Goal: Task Accomplishment & Management: Use online tool/utility

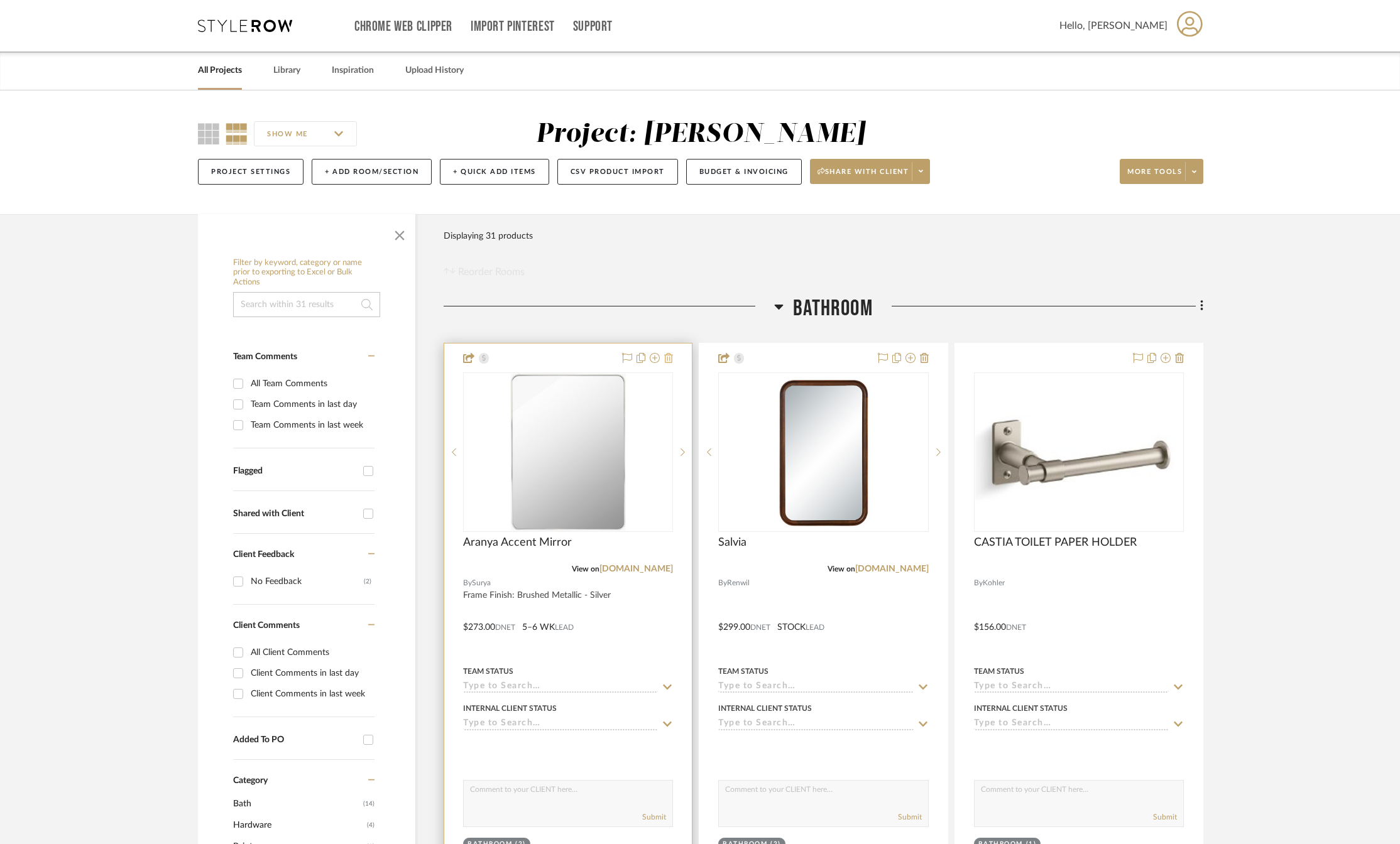
click at [672, 361] on icon at bounding box center [669, 358] width 8 height 10
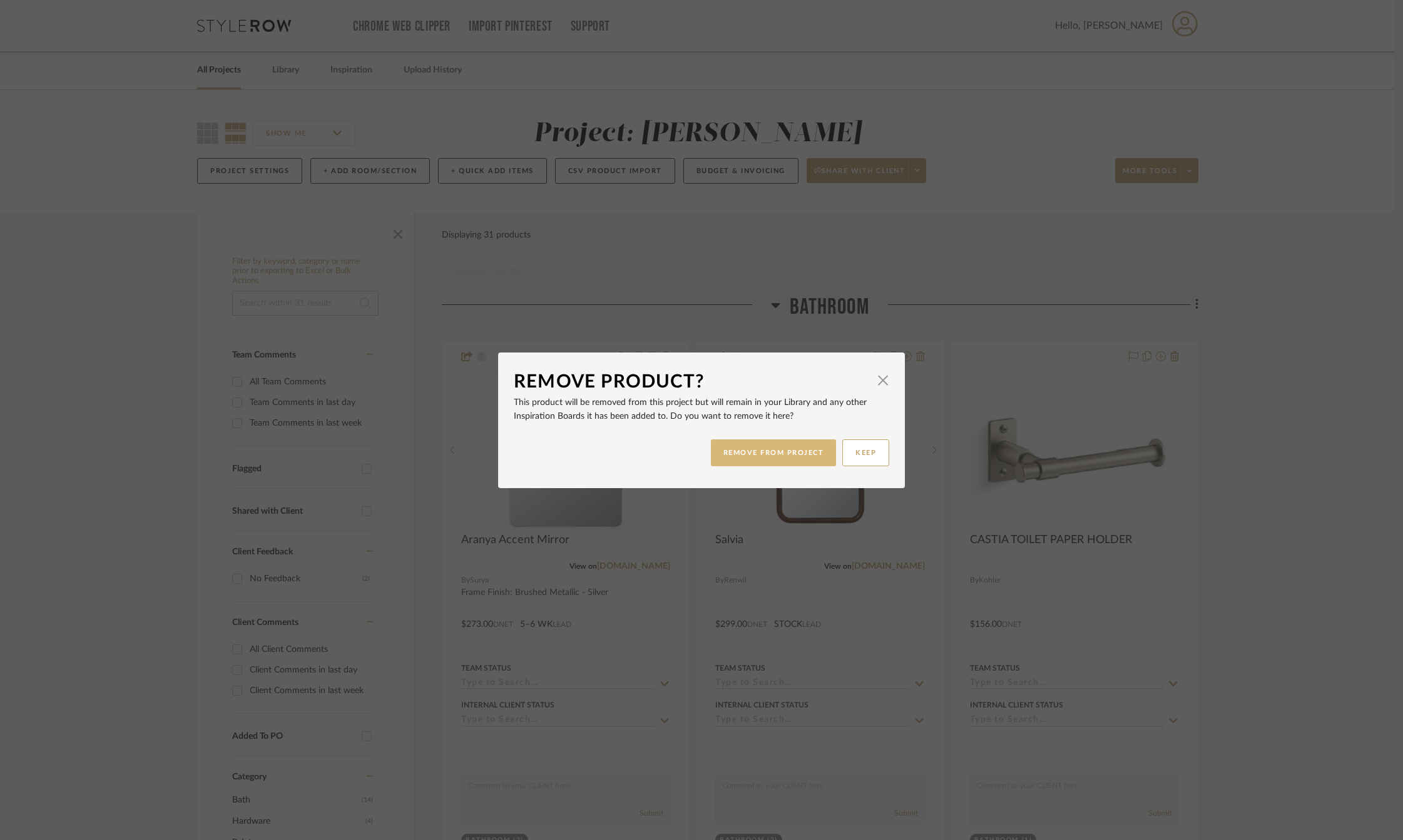
click at [771, 454] on button "REMOVE FROM PROJECT" at bounding box center [773, 453] width 125 height 27
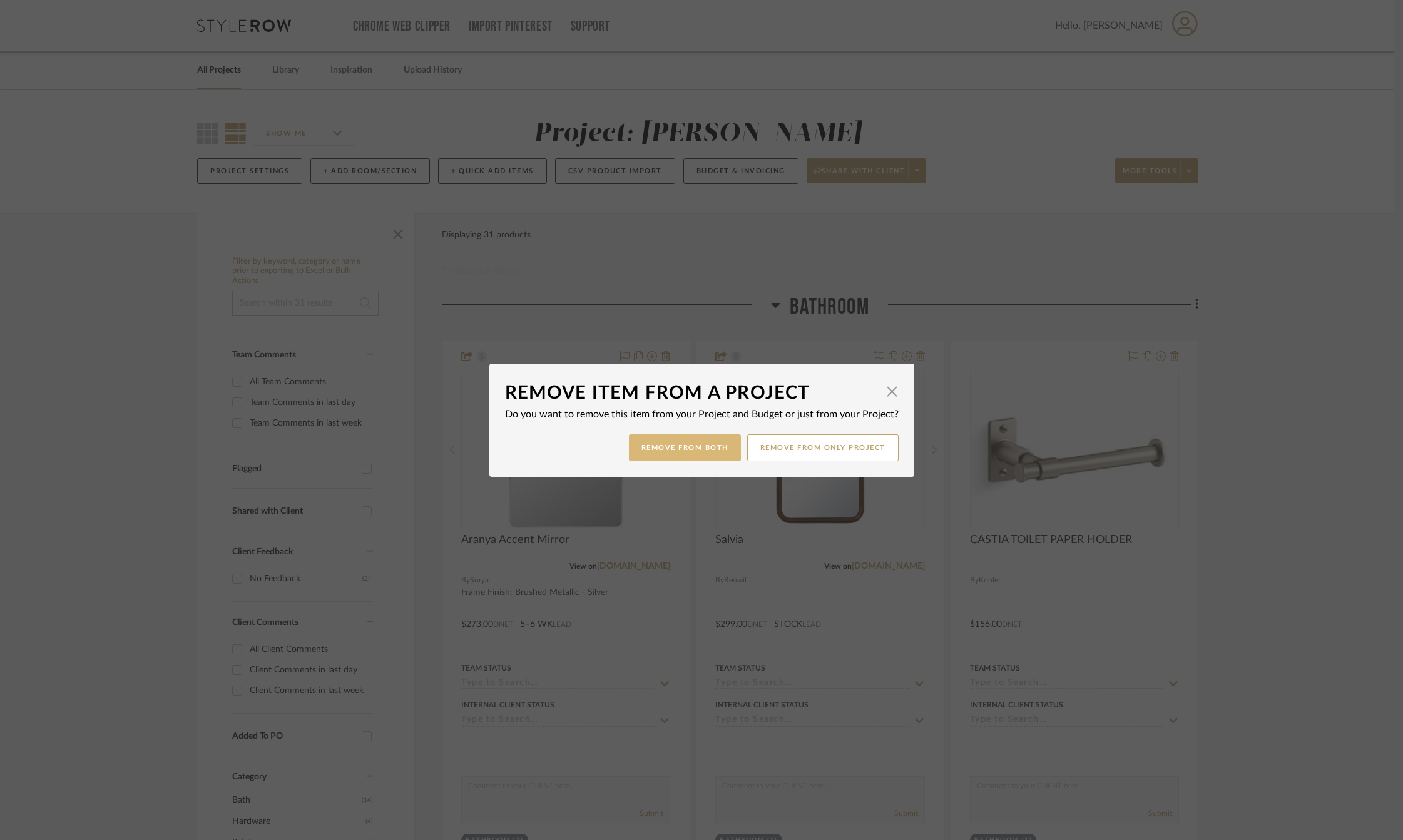
click at [710, 452] on button "Remove from Both" at bounding box center [685, 448] width 112 height 27
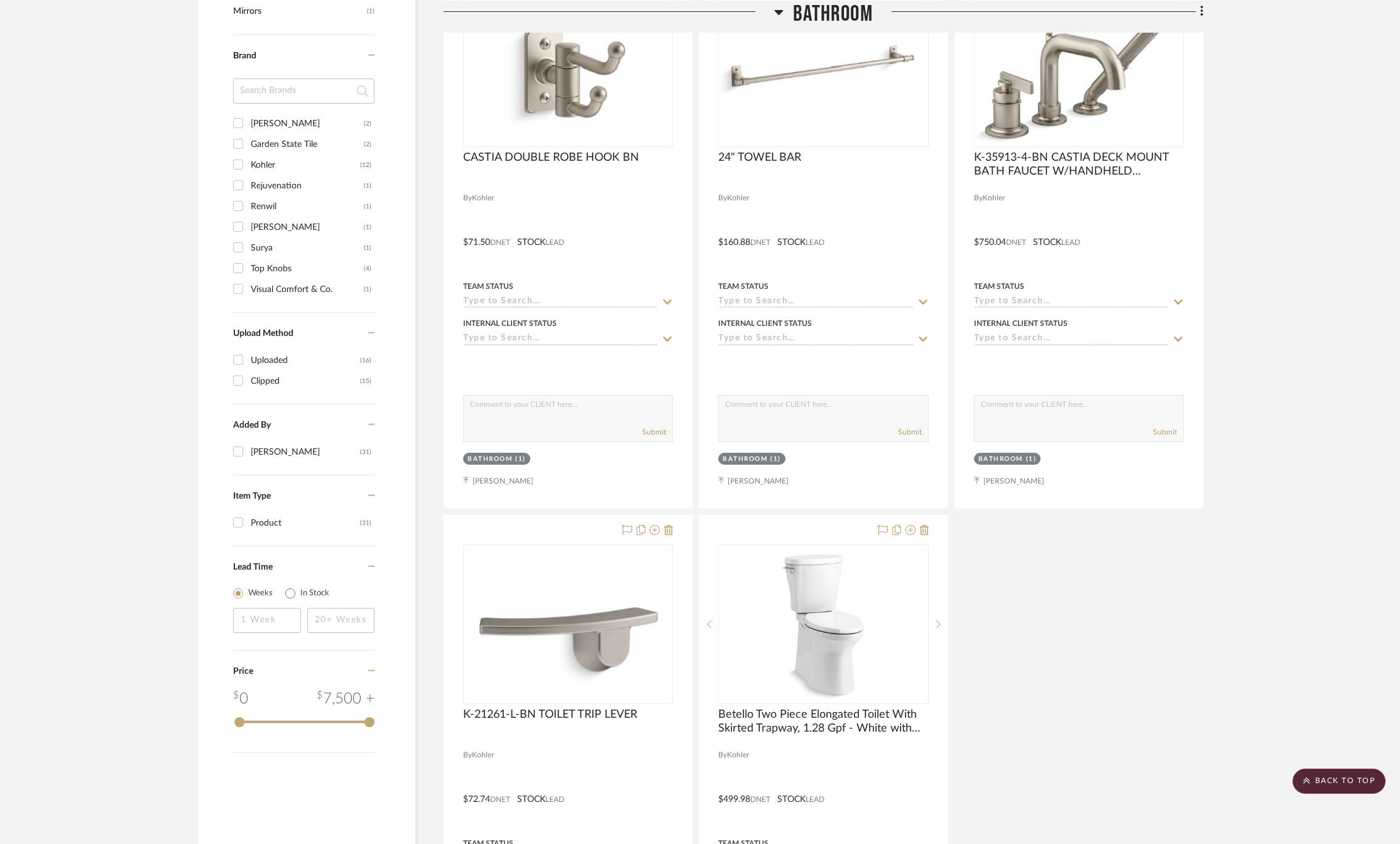
scroll to position [1320, 0]
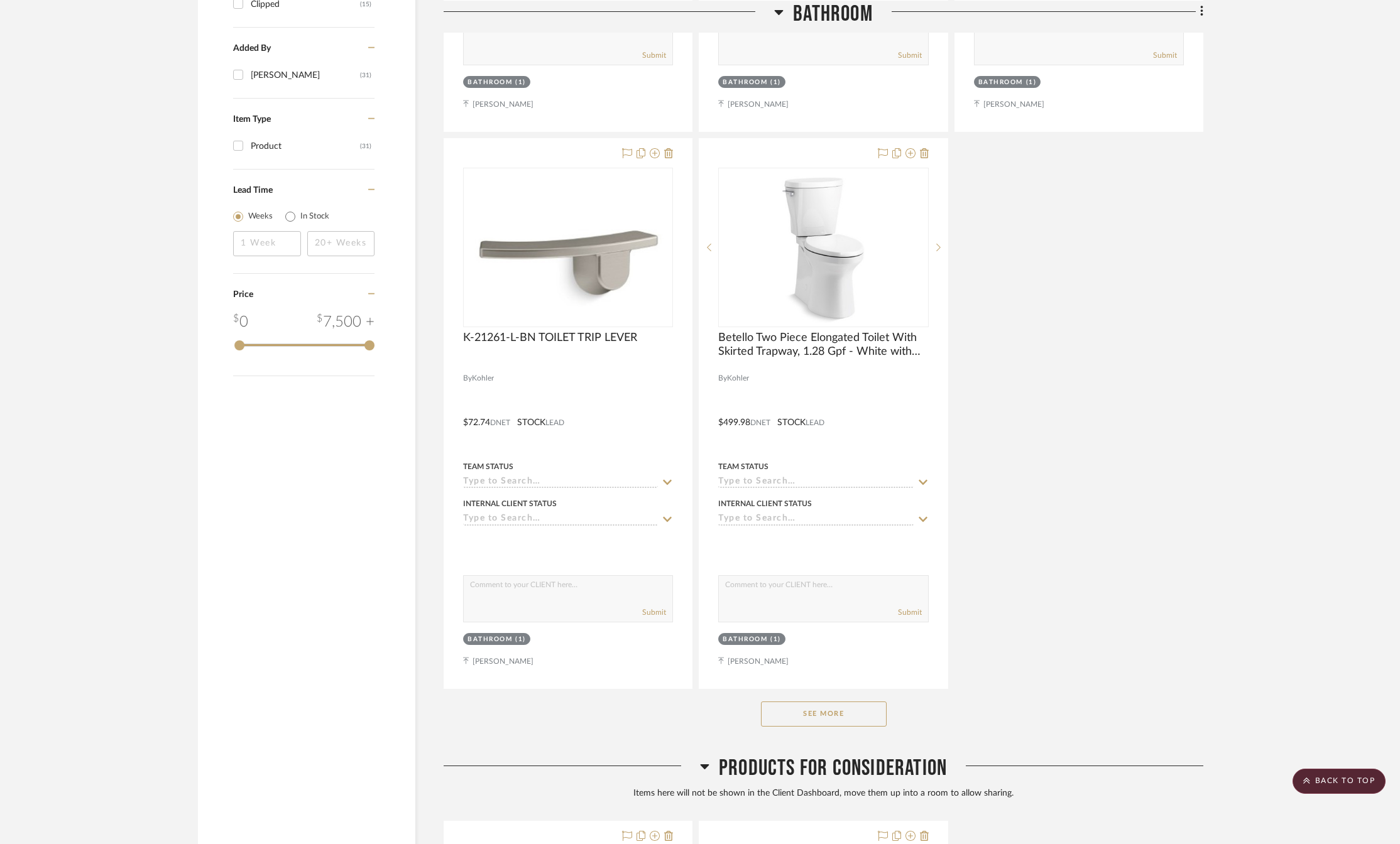
click at [819, 724] on button "See More" at bounding box center [825, 714] width 126 height 25
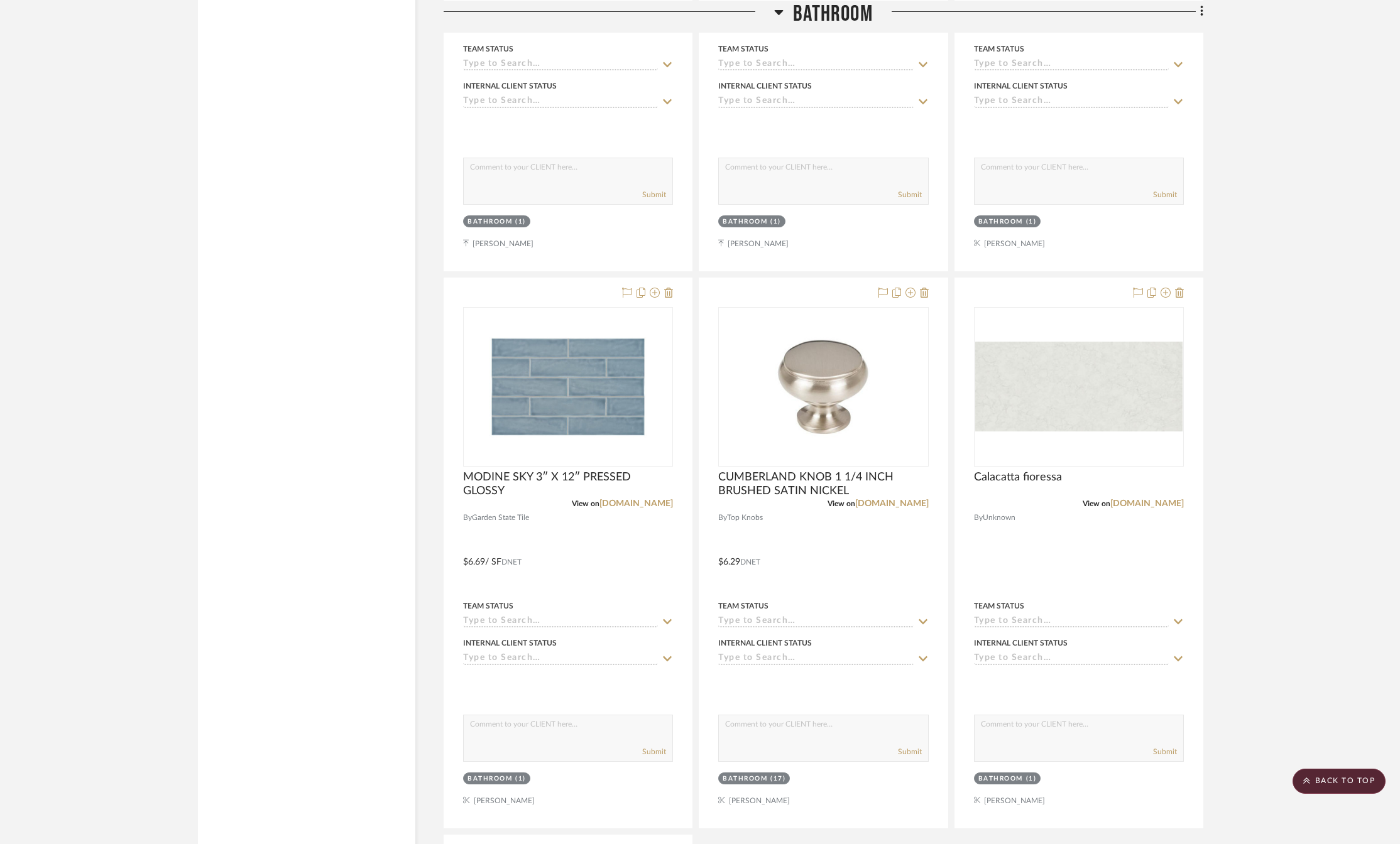
scroll to position [4900, 0]
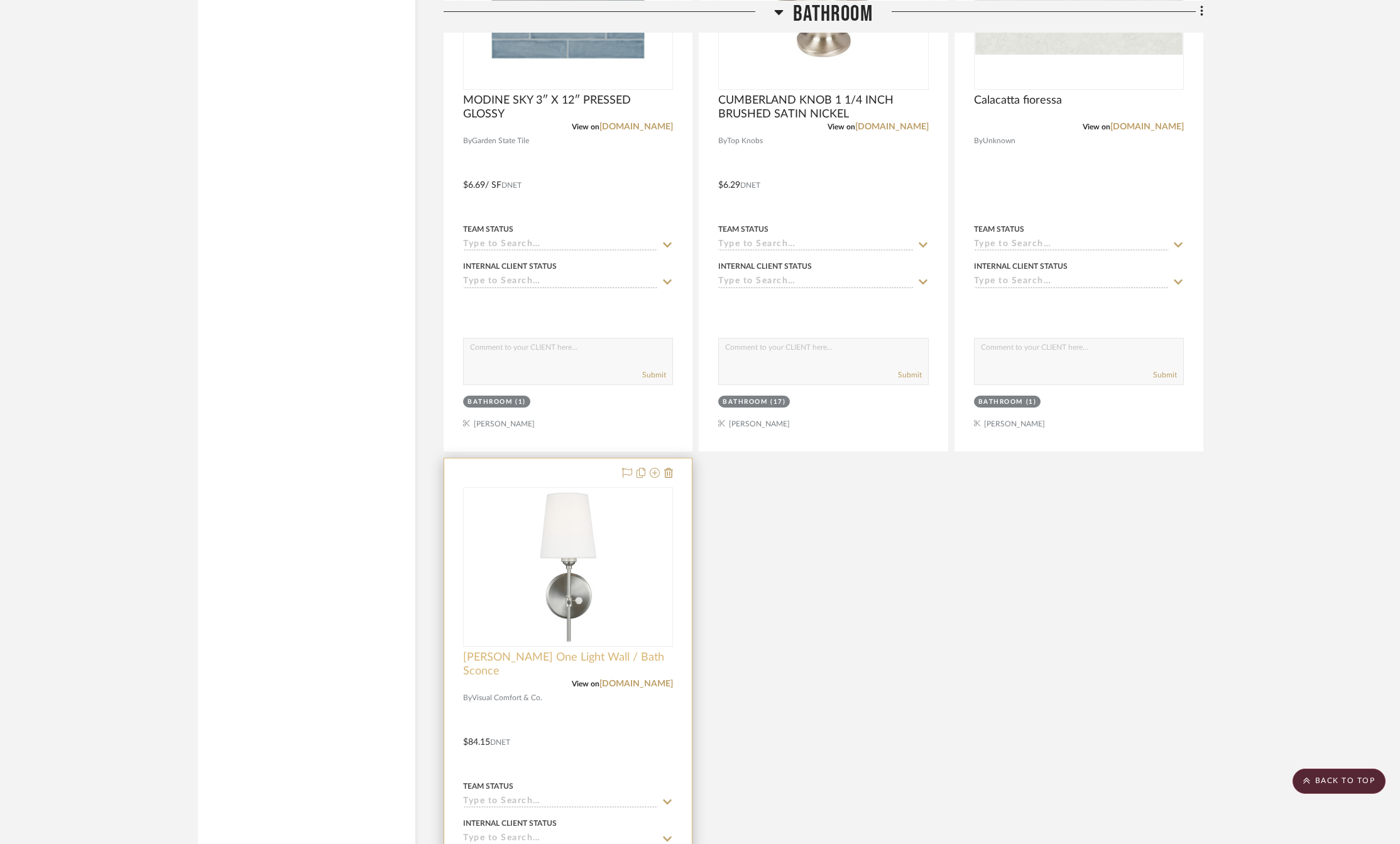
click at [499, 666] on span "[PERSON_NAME] One Light Wall / Bath Sconce" at bounding box center [568, 664] width 210 height 27
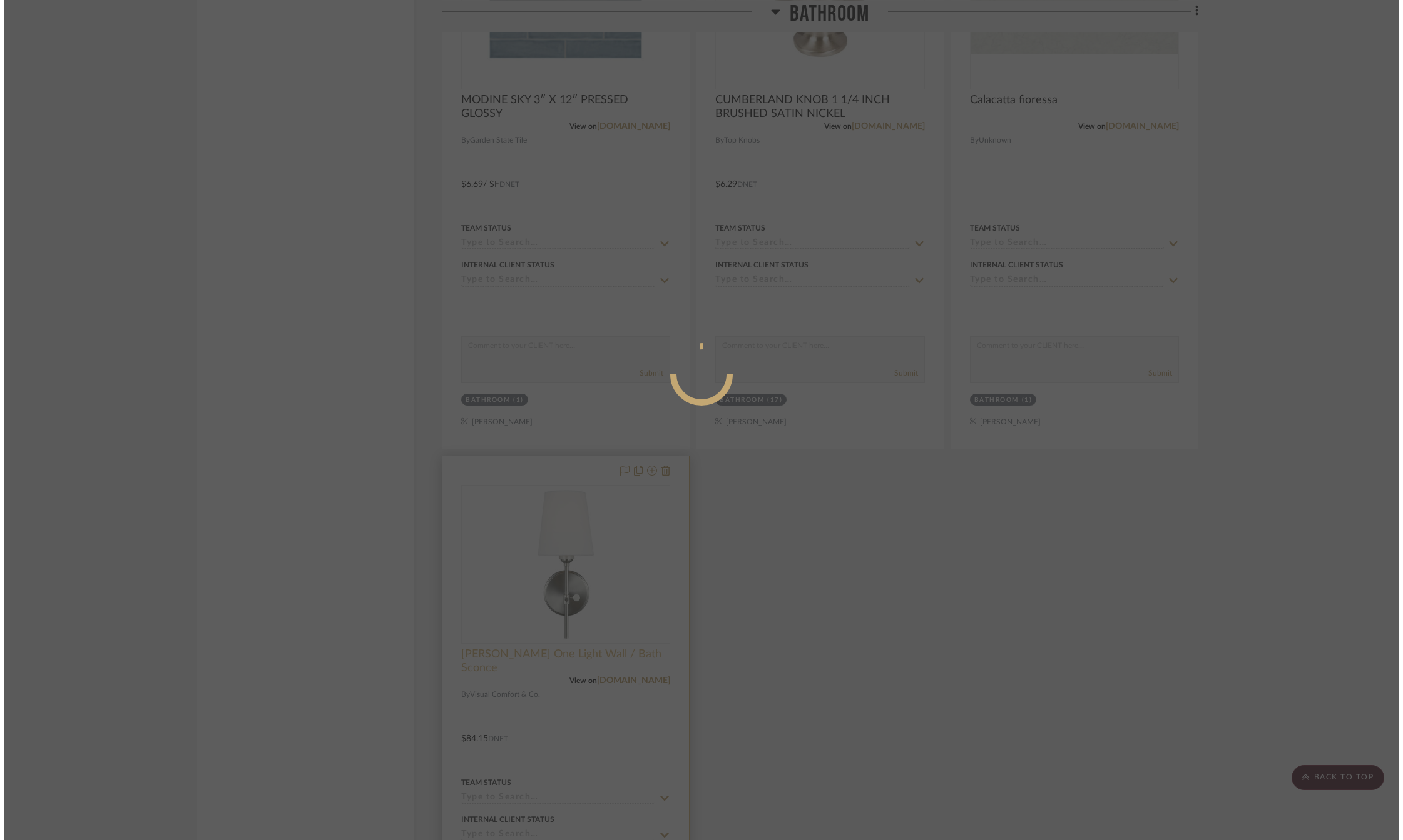
scroll to position [0, 0]
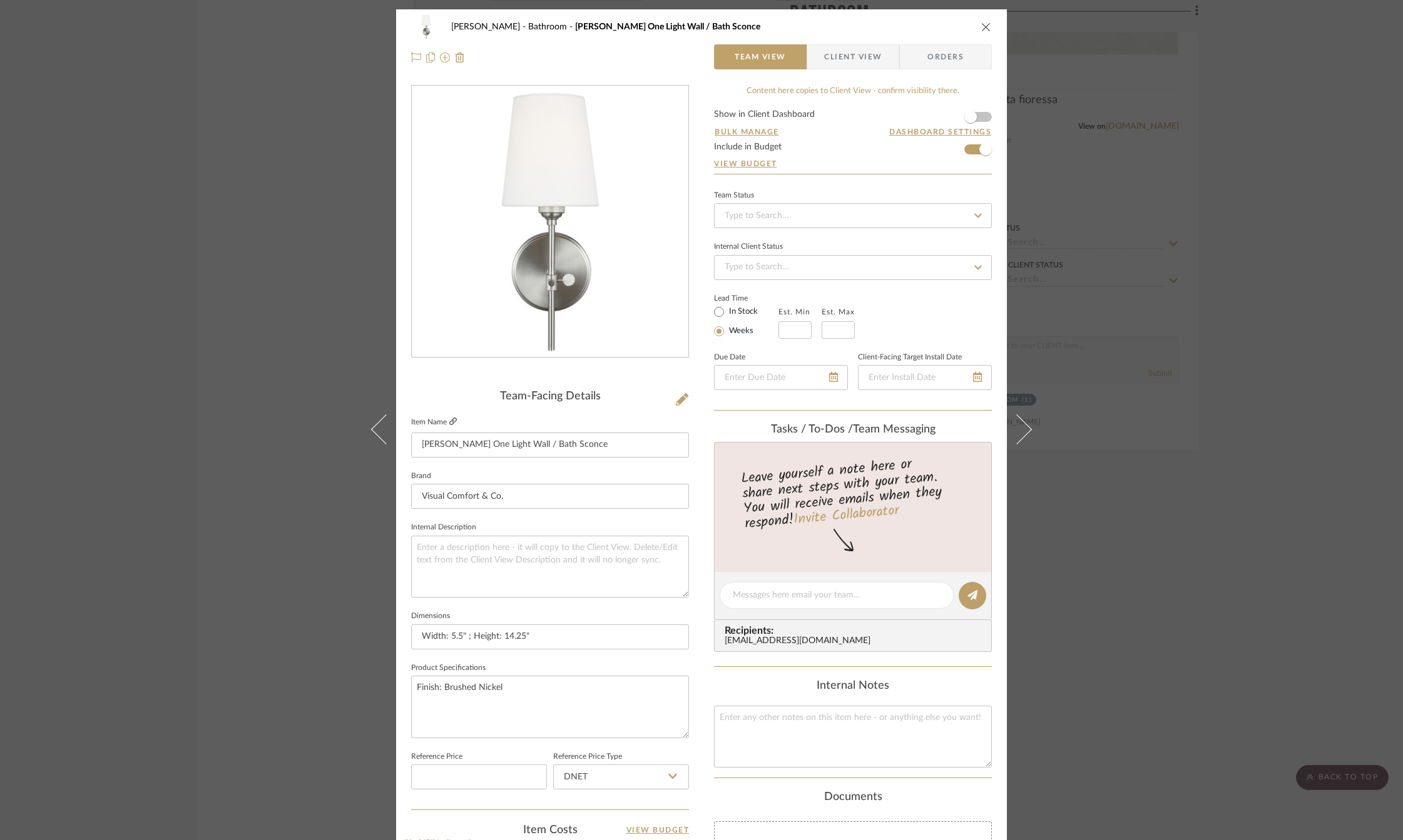
click at [451, 420] on icon at bounding box center [453, 422] width 7 height 7
click at [984, 25] on icon "close" at bounding box center [986, 26] width 10 height 10
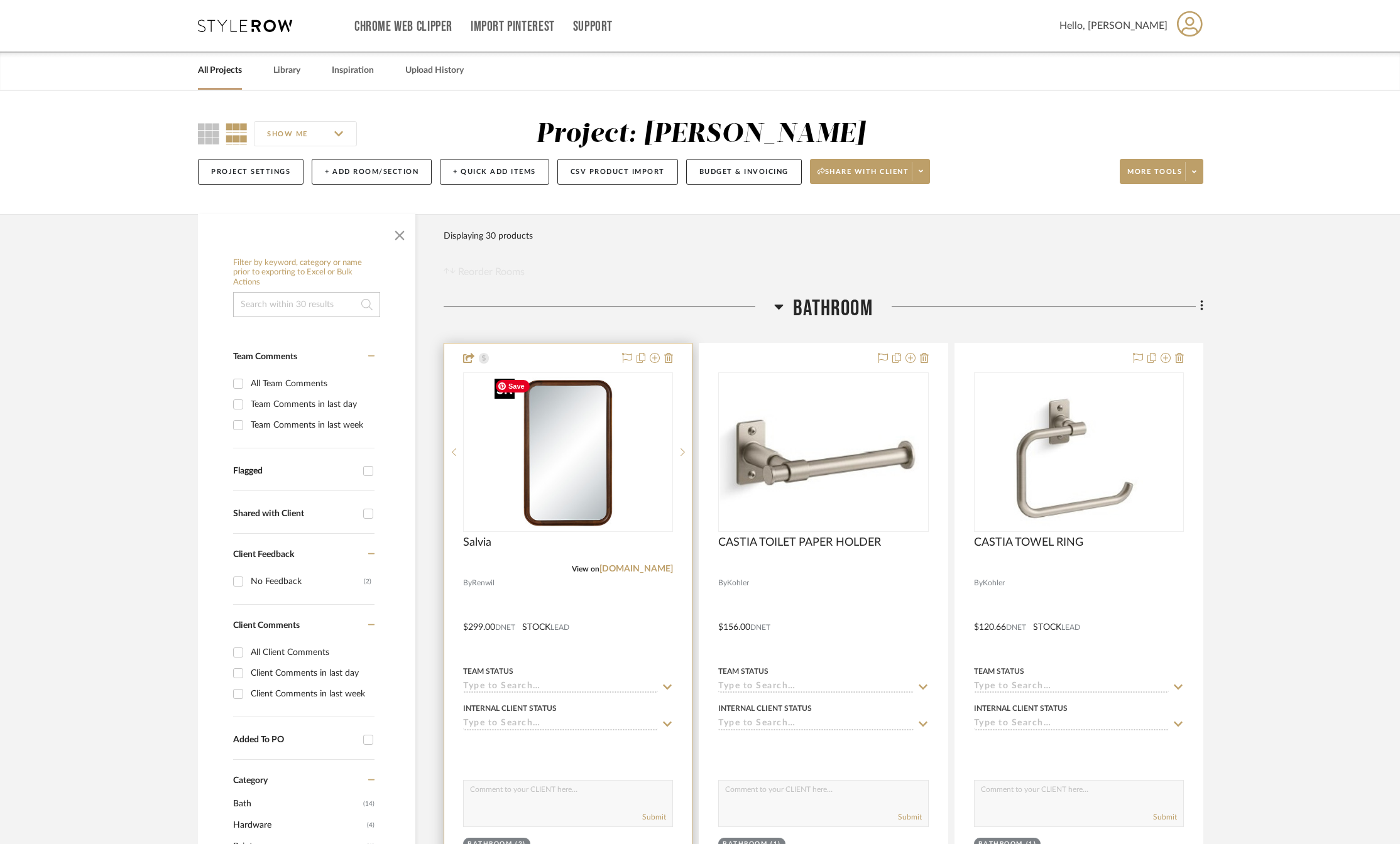
click at [589, 435] on img "0" at bounding box center [568, 452] width 157 height 157
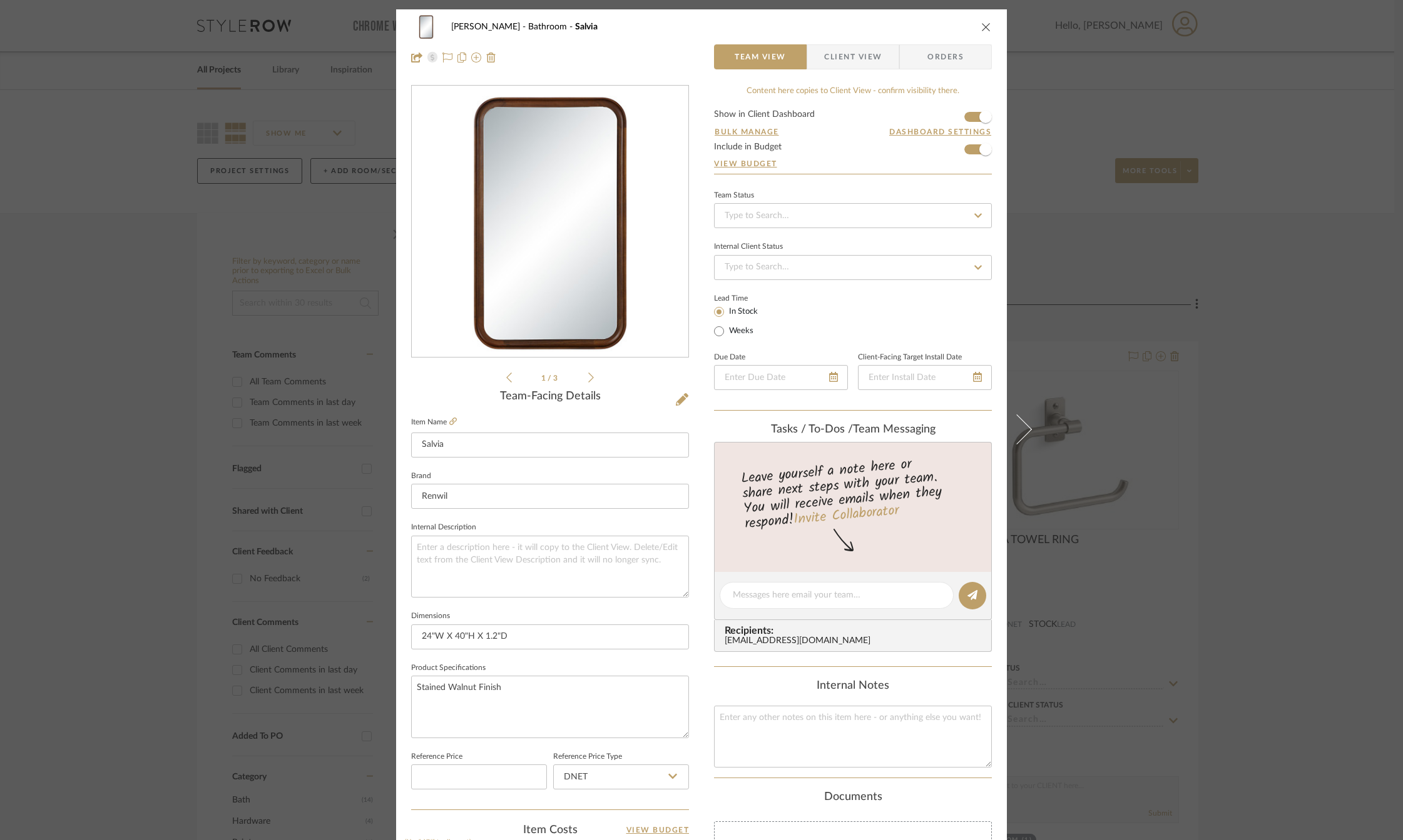
click at [981, 31] on icon "close" at bounding box center [986, 26] width 10 height 10
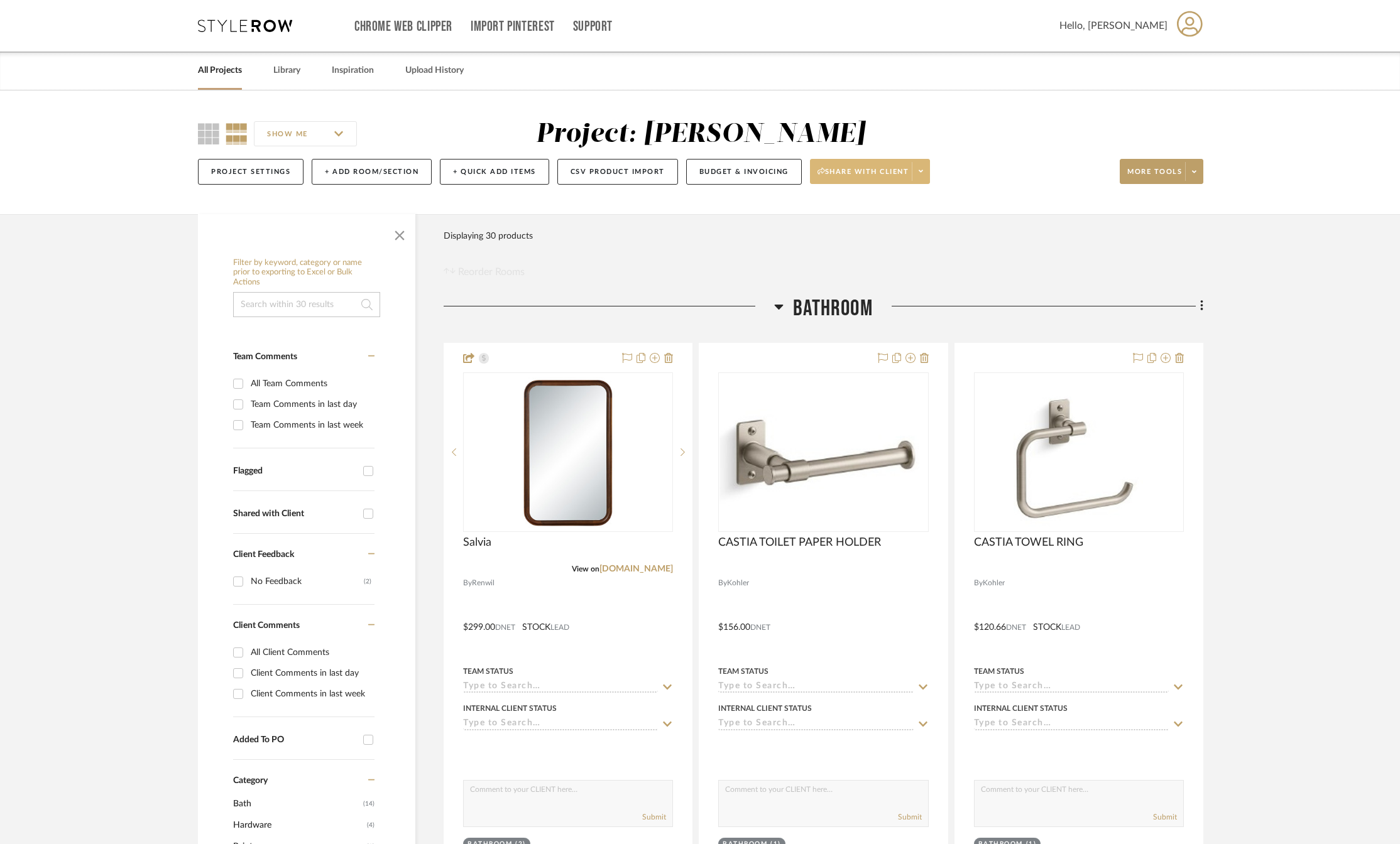
click at [870, 174] on span "Share with client" at bounding box center [864, 177] width 92 height 19
click at [715, 166] on div at bounding box center [700, 422] width 1400 height 844
click at [716, 167] on button "Budget & Invoicing" at bounding box center [744, 171] width 116 height 25
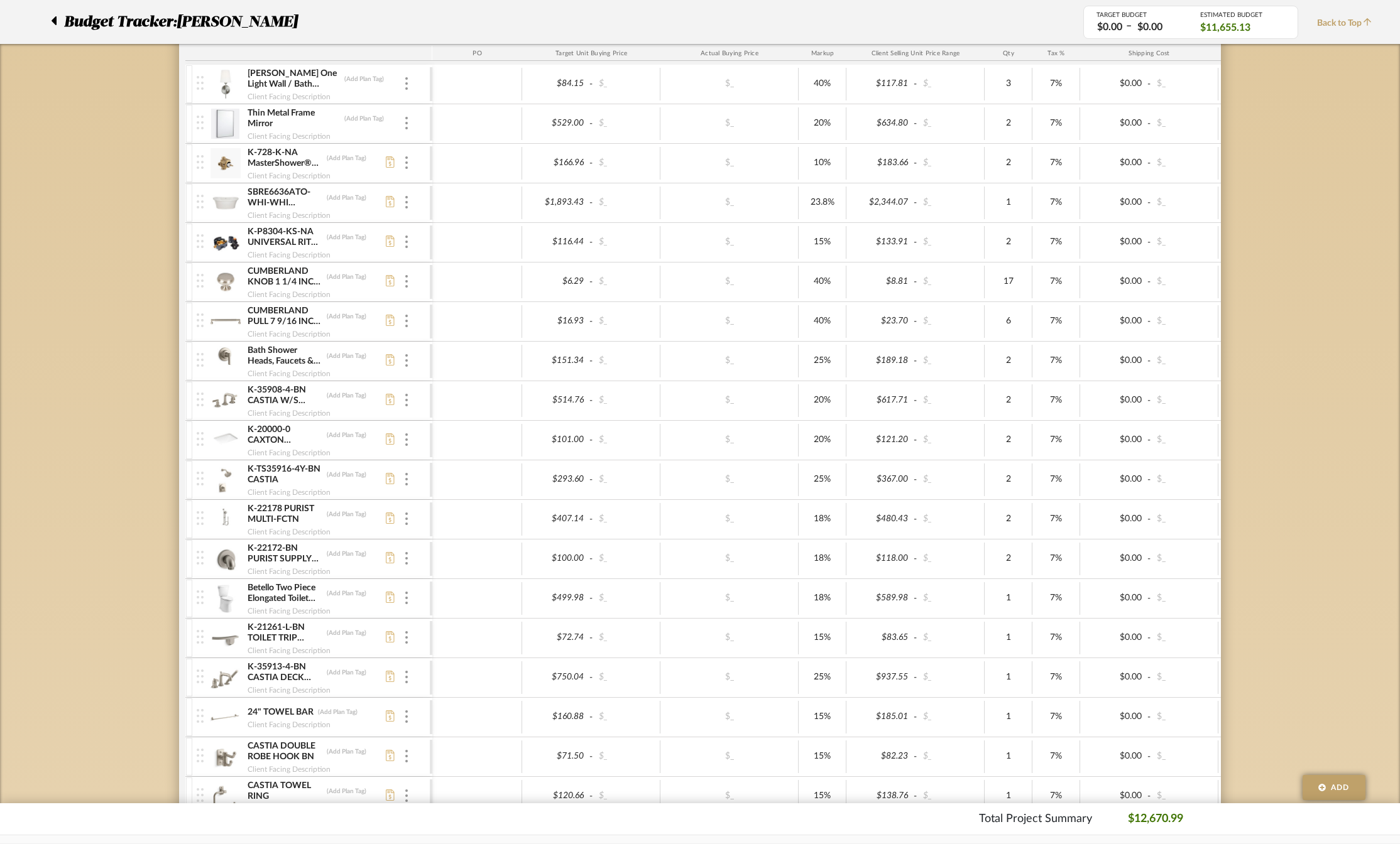
scroll to position [63, 0]
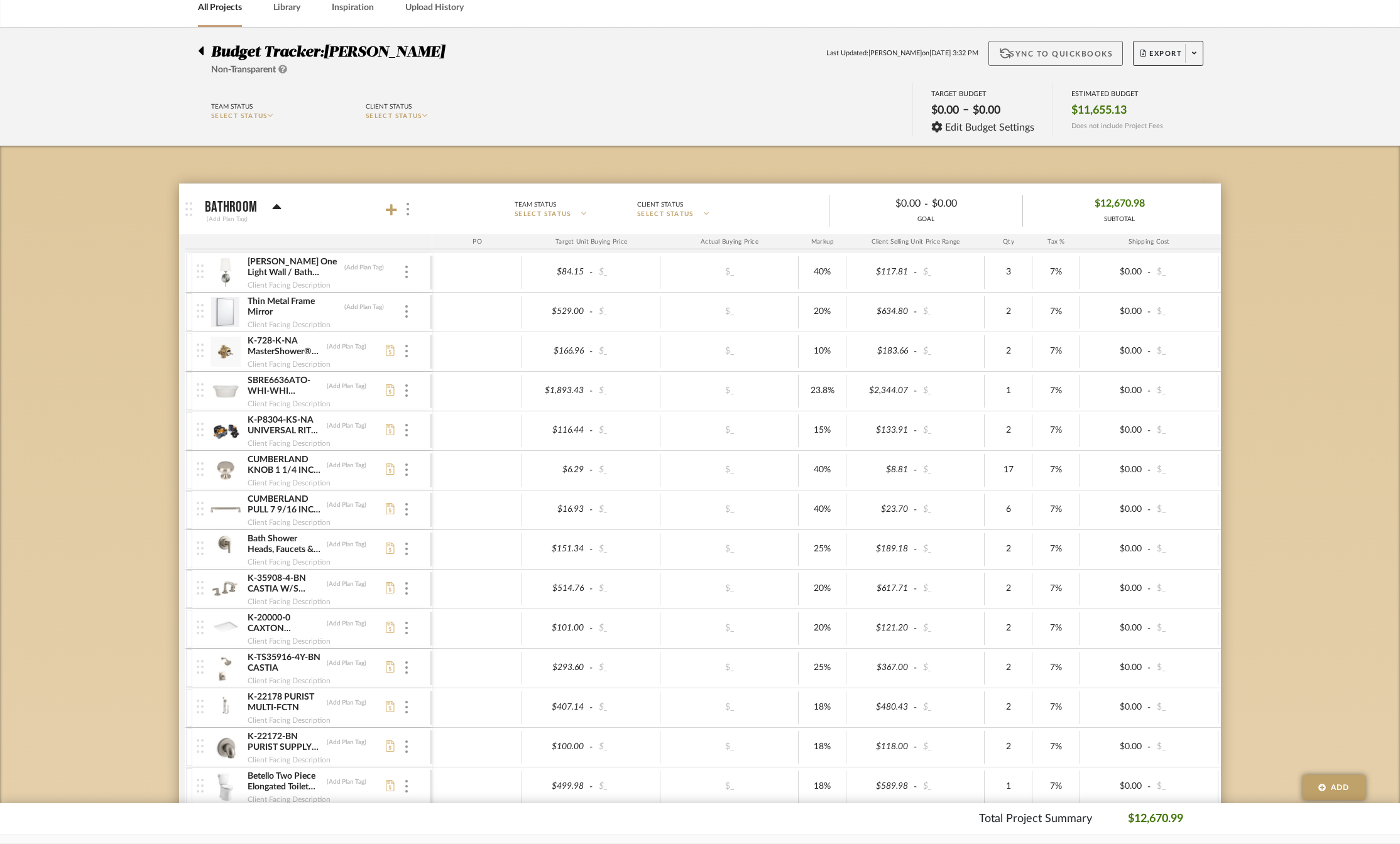
click at [1047, 53] on button "Sync to QuickBooks" at bounding box center [1057, 53] width 135 height 25
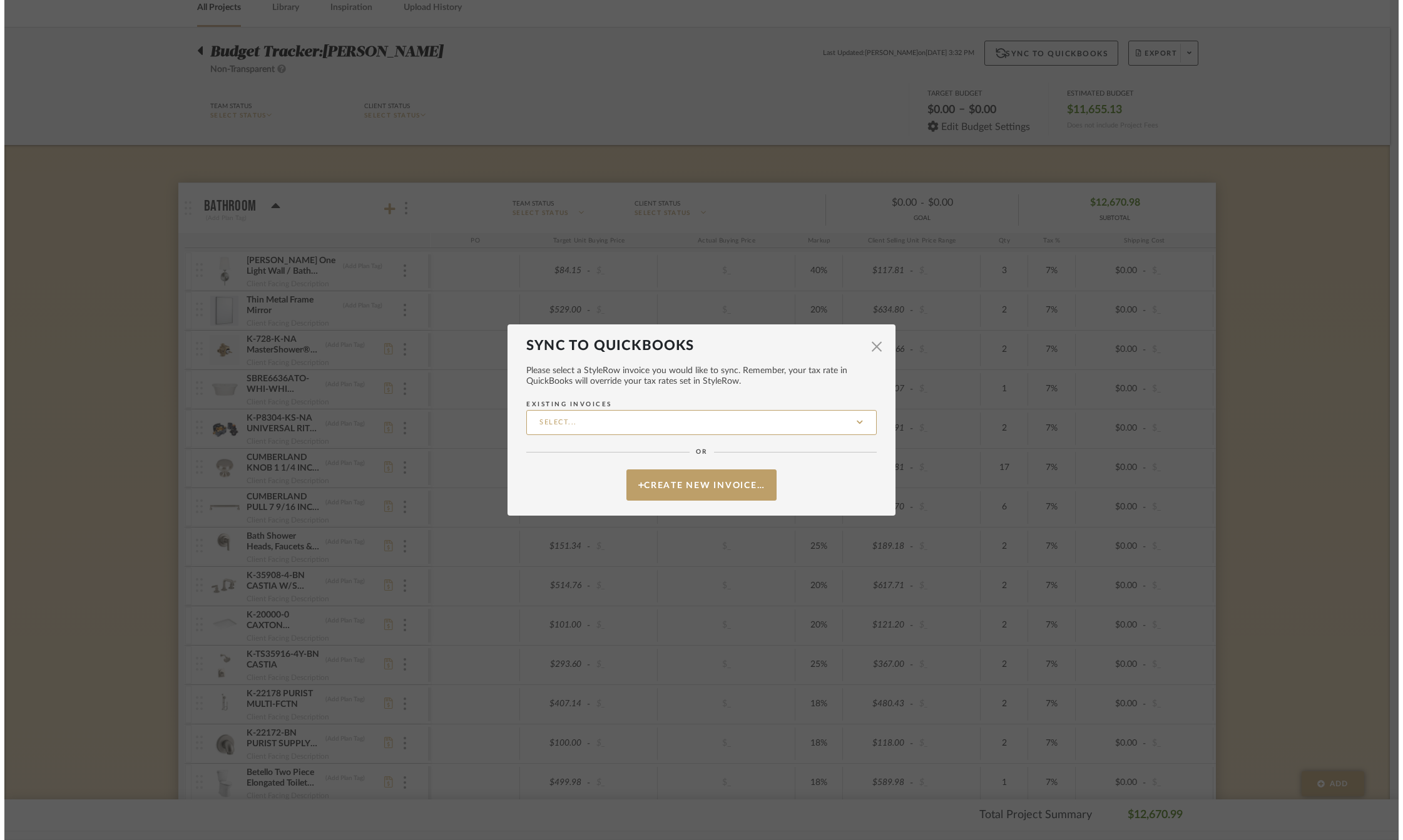
scroll to position [0, 0]
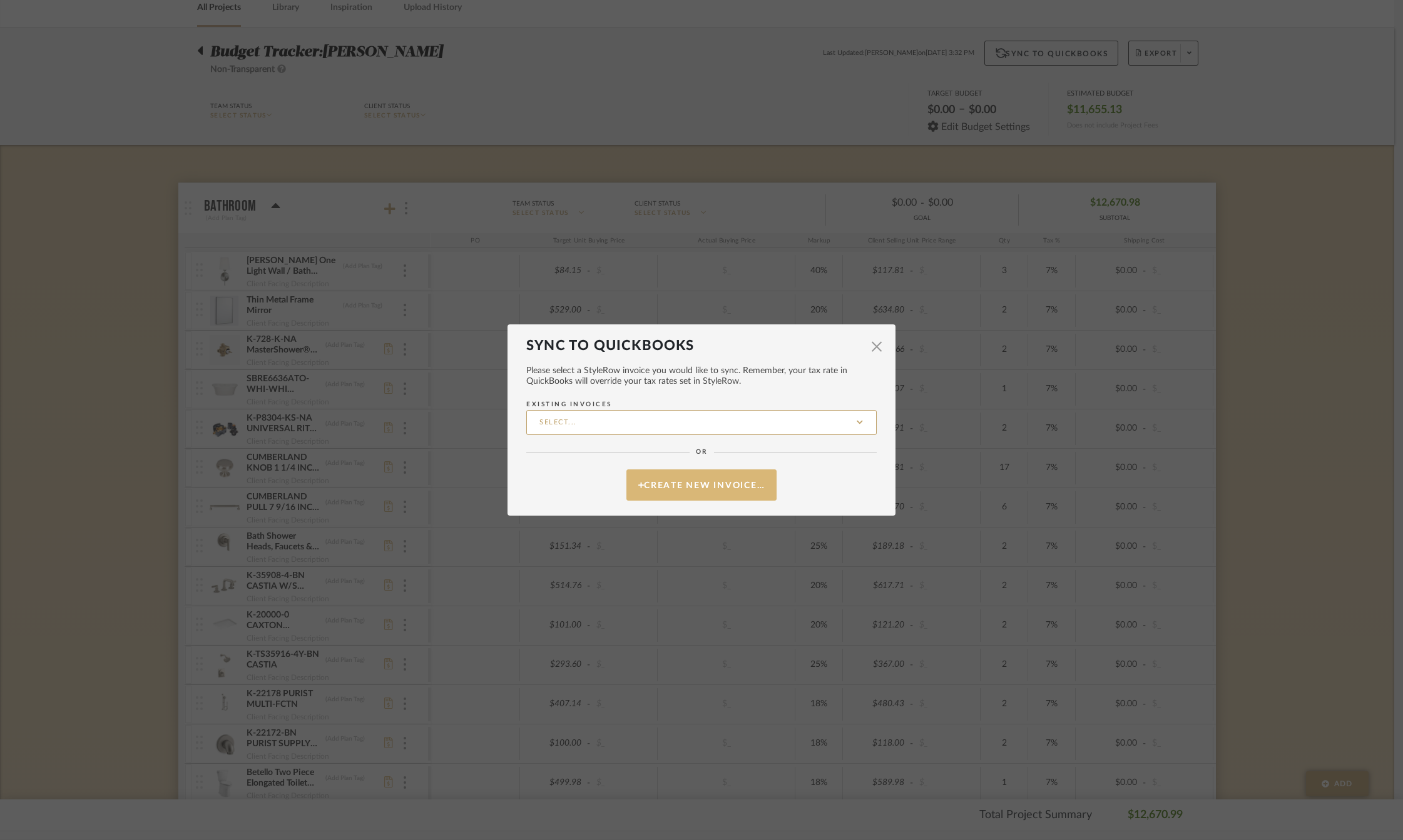
click at [676, 485] on button "Create New Invoice…" at bounding box center [701, 485] width 150 height 31
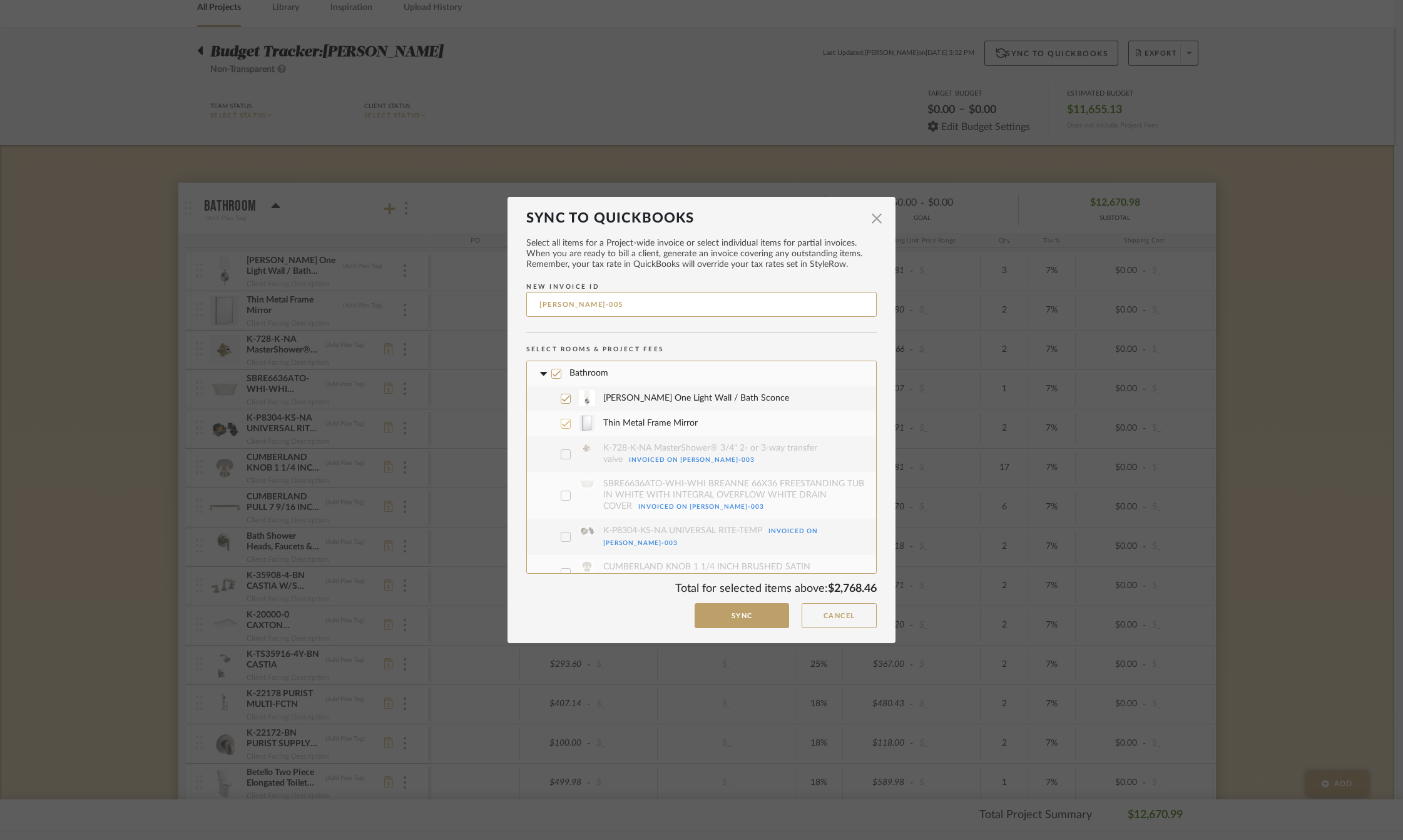
click at [562, 422] on icon at bounding box center [565, 424] width 8 height 8
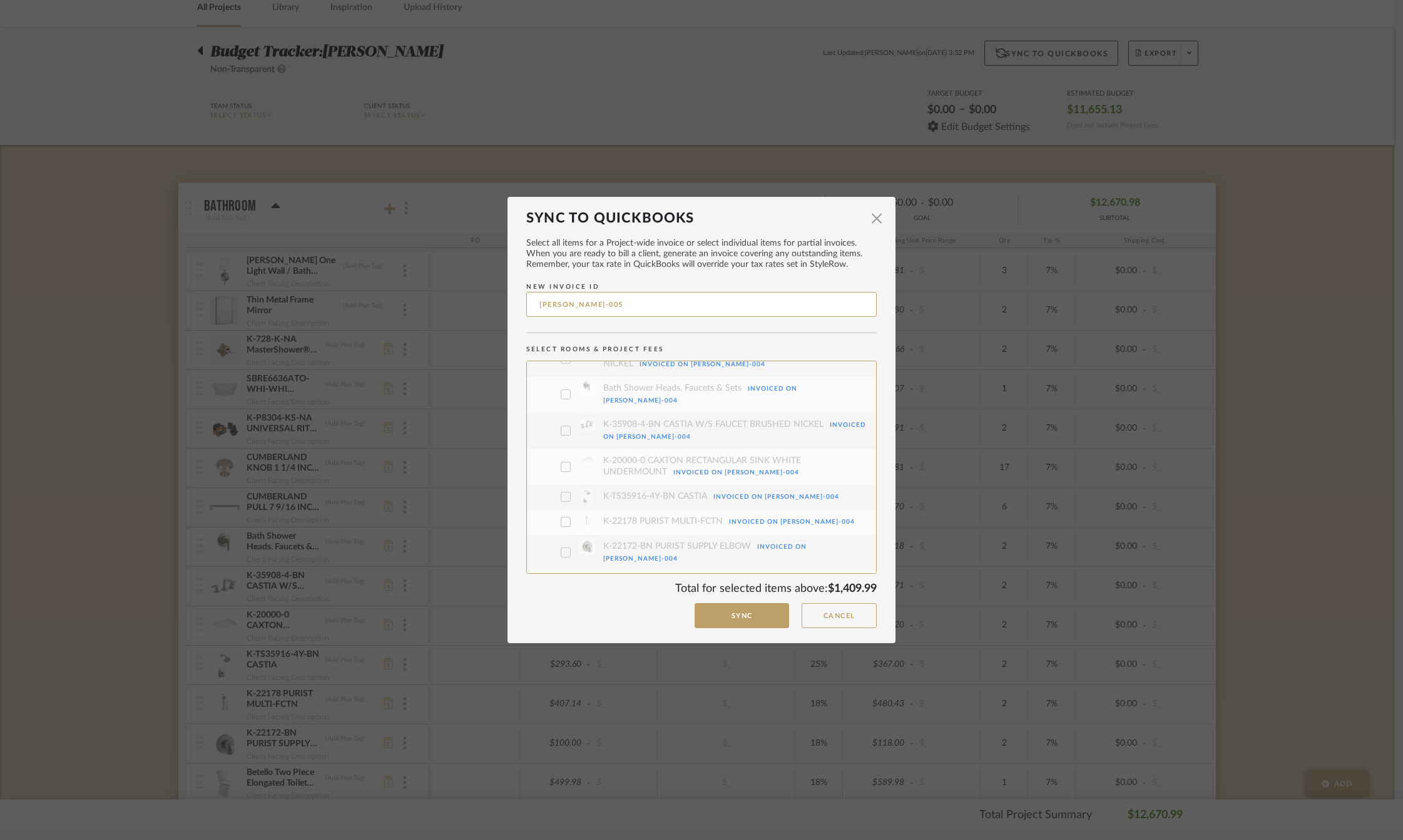
scroll to position [546, 0]
click at [562, 575] on icon at bounding box center [565, 579] width 8 height 8
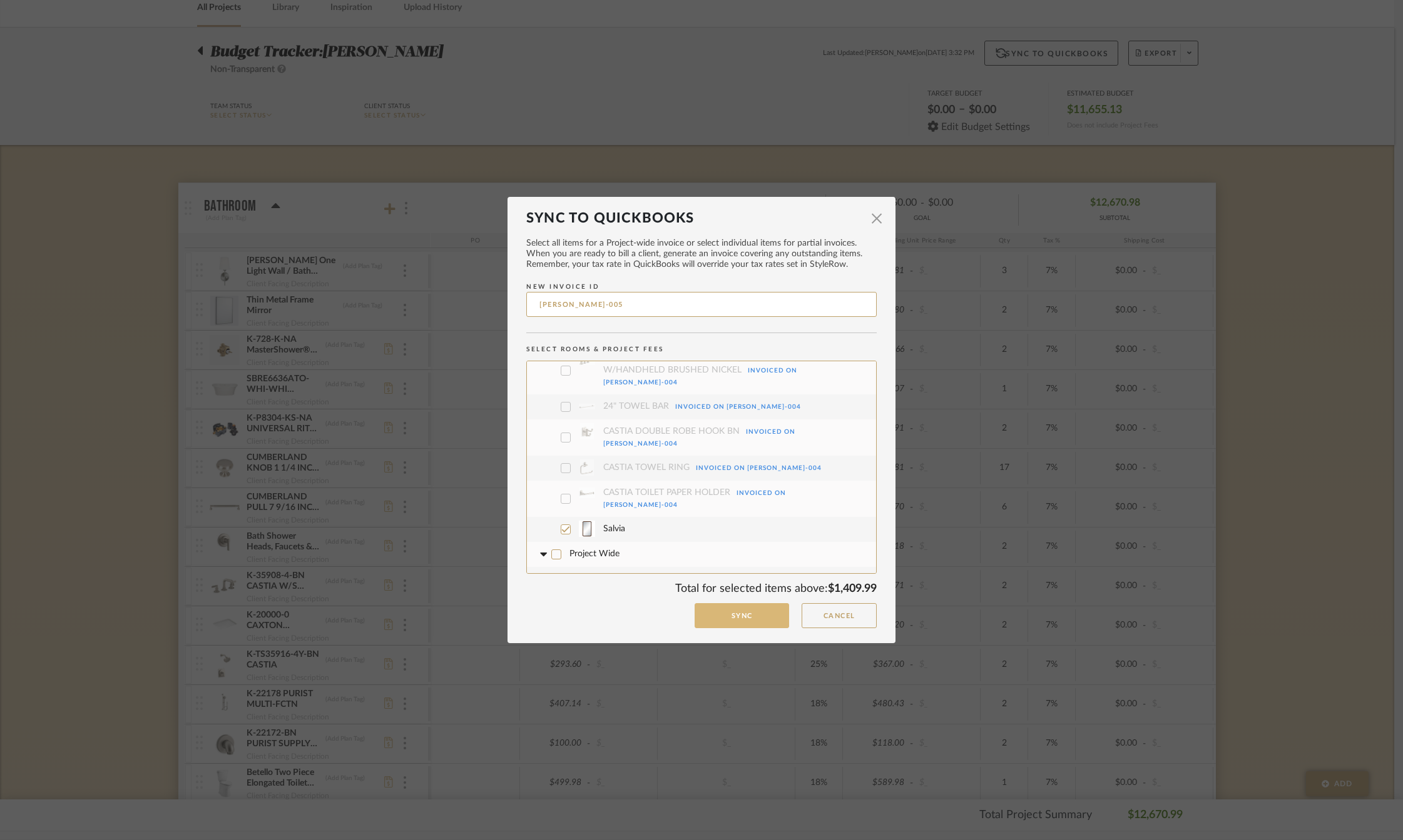
click at [716, 608] on button "Sync" at bounding box center [741, 616] width 95 height 25
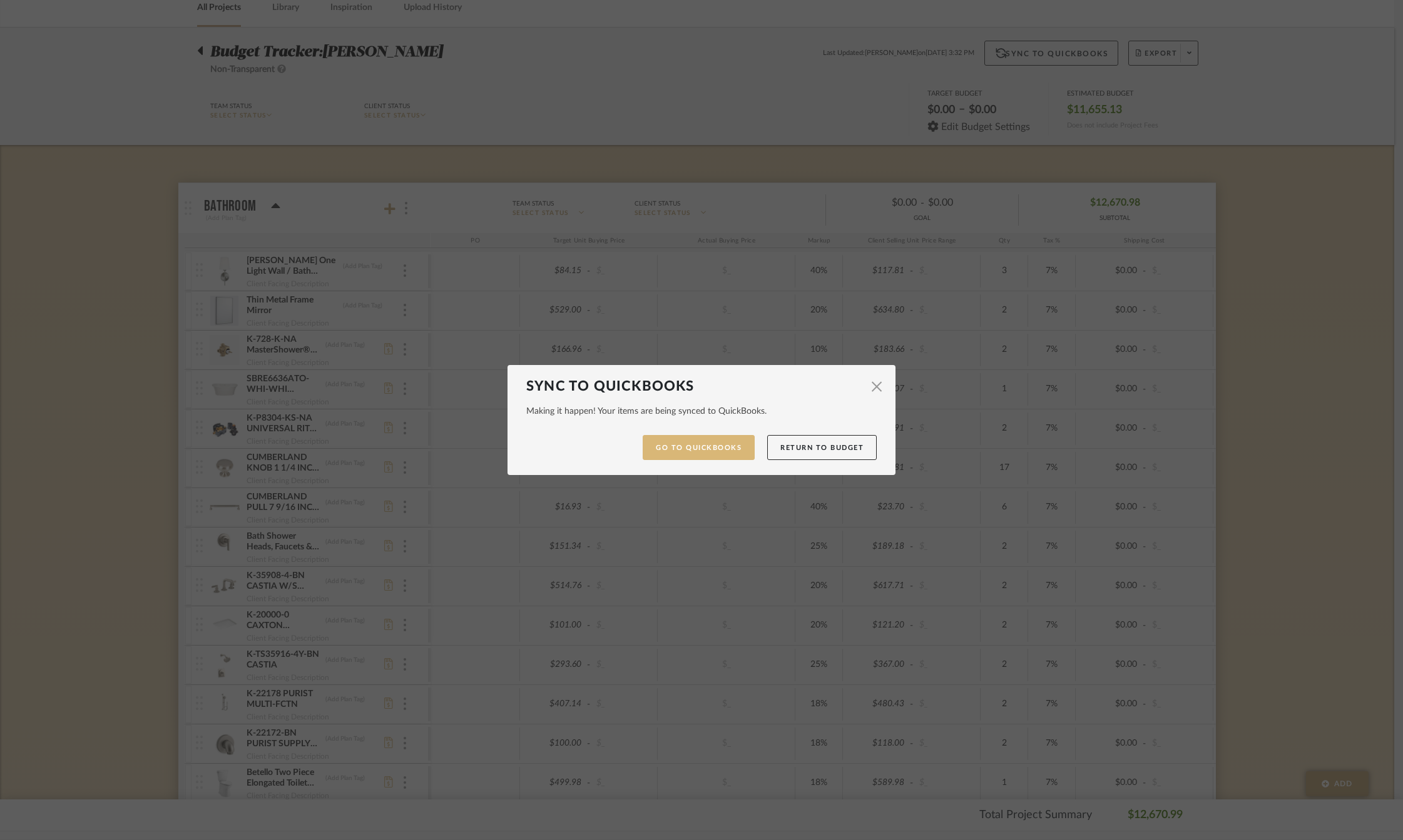
click at [688, 452] on link "Go to QuickBooks" at bounding box center [699, 447] width 112 height 25
